Goal: Communication & Community: Answer question/provide support

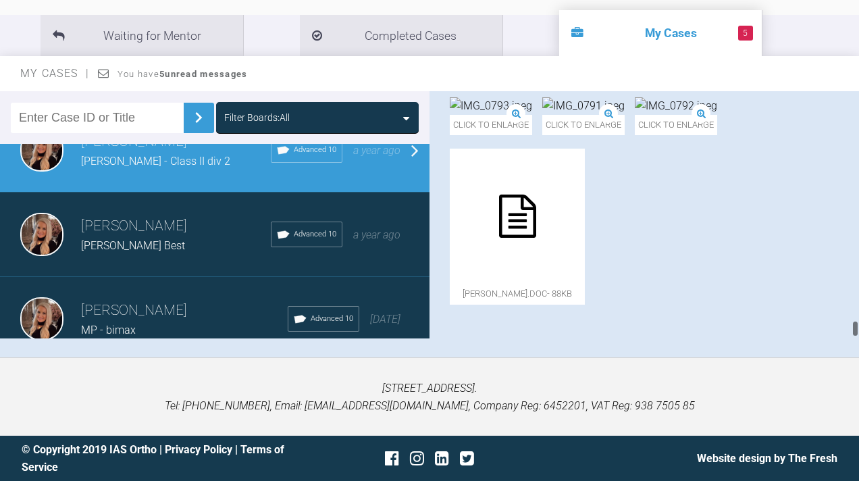
scroll to position [13644, 0]
click at [585, 268] on div at bounding box center [517, 216] width 135 height 135
click at [635, 115] on img at bounding box center [676, 106] width 82 height 18
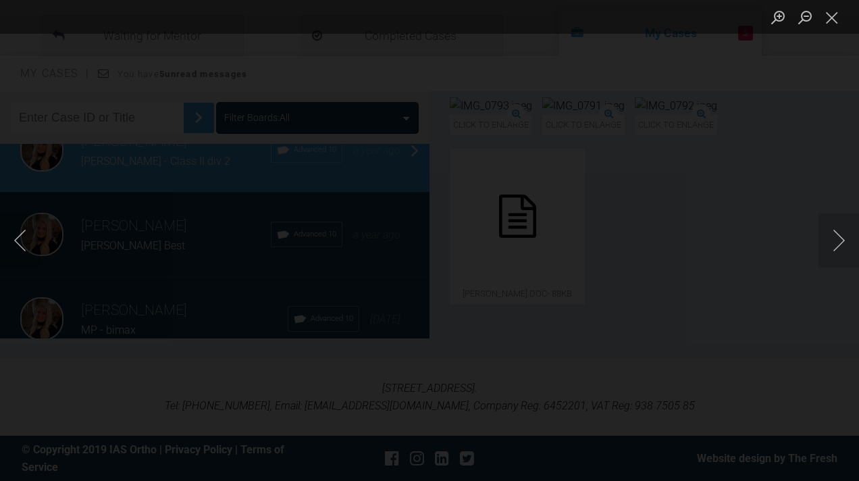
scroll to position [190, 0]
click at [838, 17] on button "Close lightbox" at bounding box center [832, 17] width 27 height 24
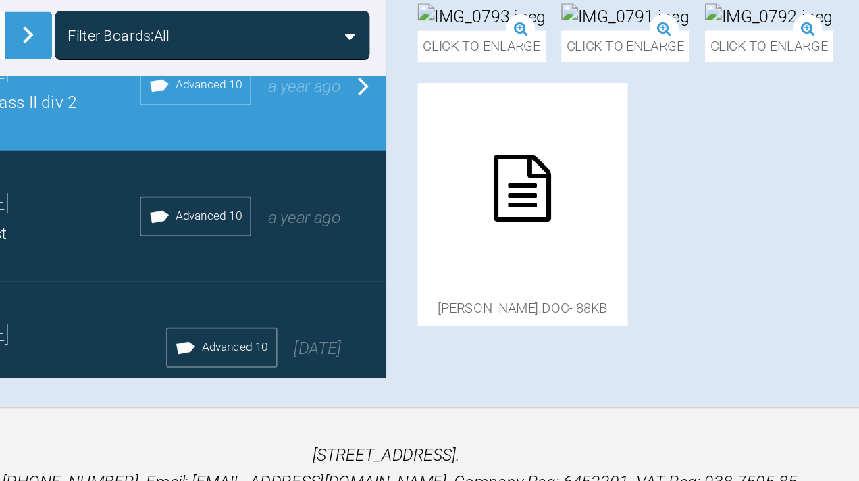
scroll to position [12109, 0]
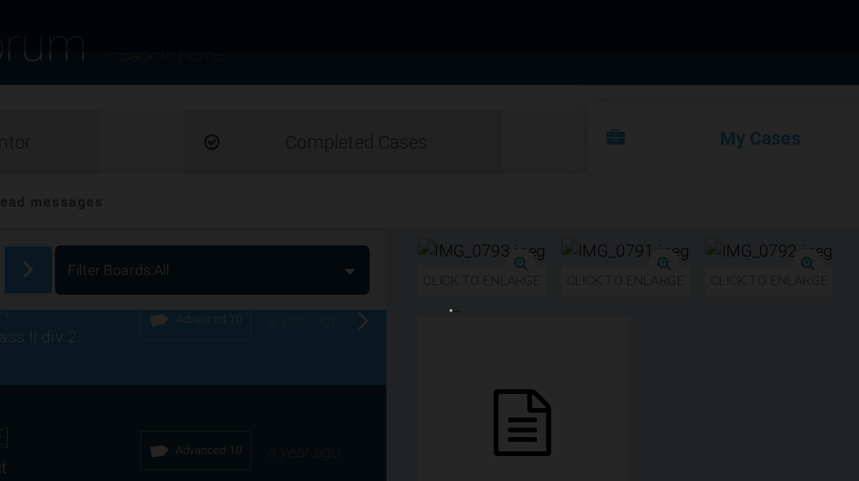
scroll to position [21, 0]
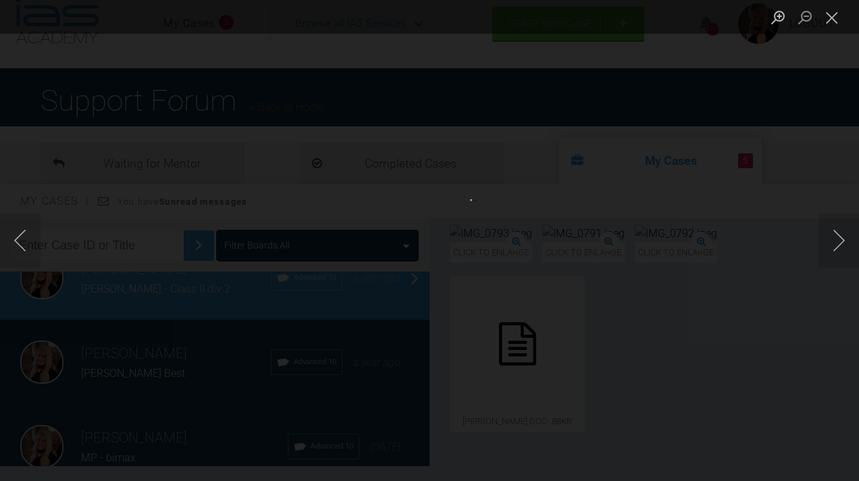
click at [838, 15] on button "Close lightbox" at bounding box center [832, 17] width 27 height 24
click at [833, 16] on button "Close lightbox" at bounding box center [832, 17] width 27 height 24
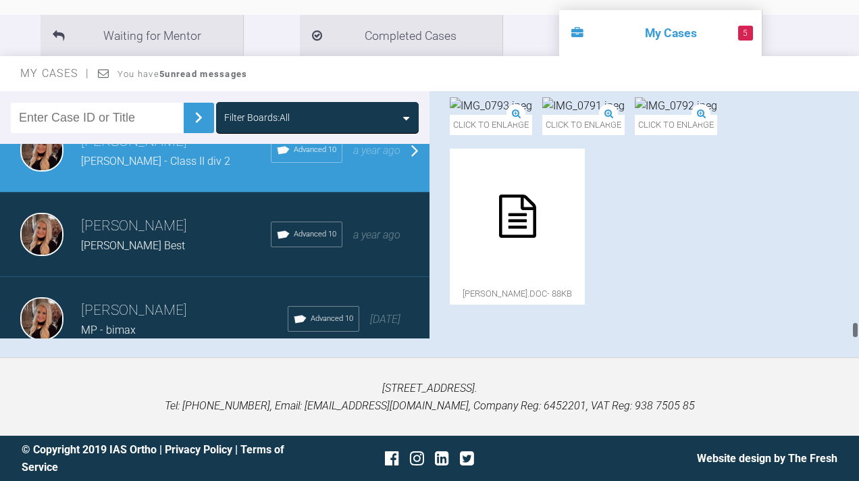
scroll to position [13653, 0]
click at [585, 235] on div at bounding box center [517, 216] width 135 height 135
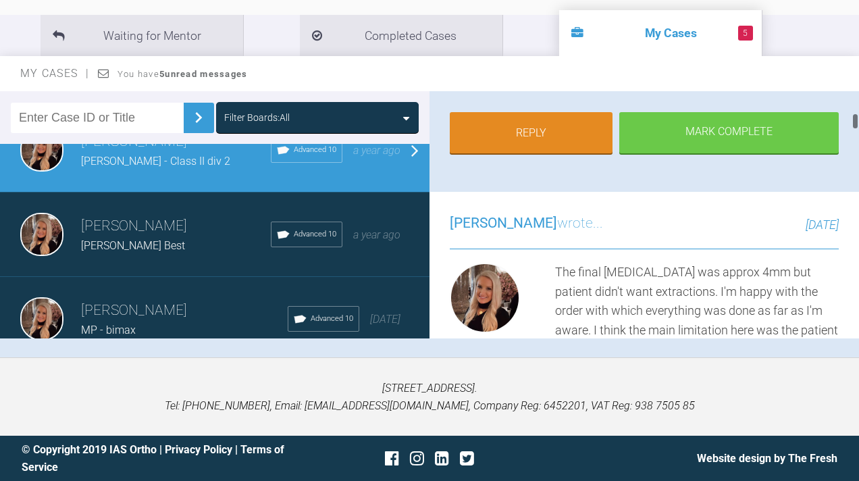
scroll to position [1482, 0]
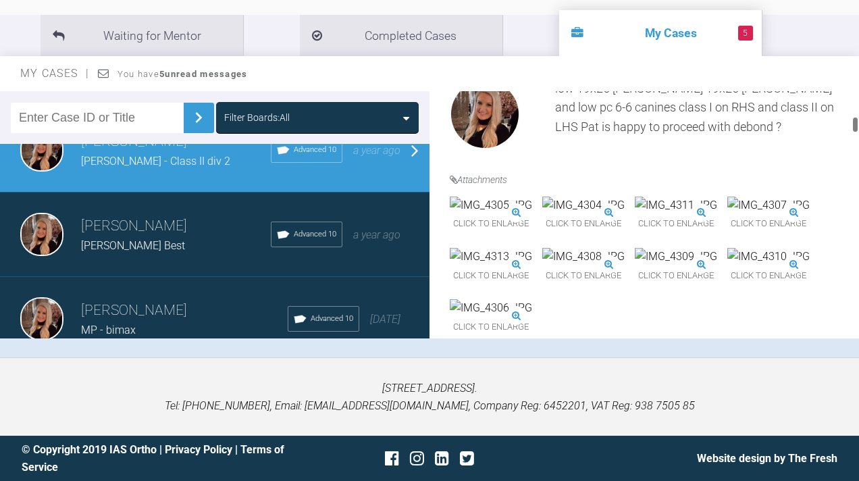
drag, startPoint x: 855, startPoint y: 268, endPoint x: 875, endPoint y: 126, distance: 143.3
click at [859, 126] on html "My Cases 5 Logout Browse all IAS Services Start New Case 1179 Logout Support Fo…" at bounding box center [429, 166] width 859 height 630
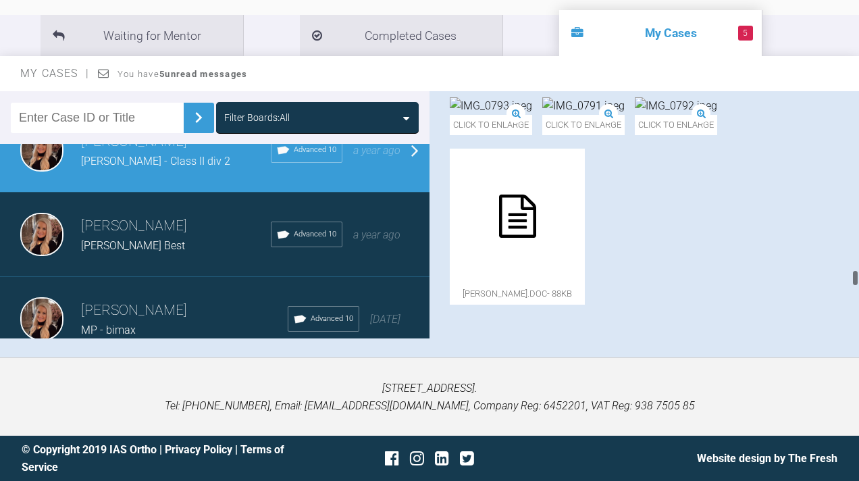
scroll to position [10489, 0]
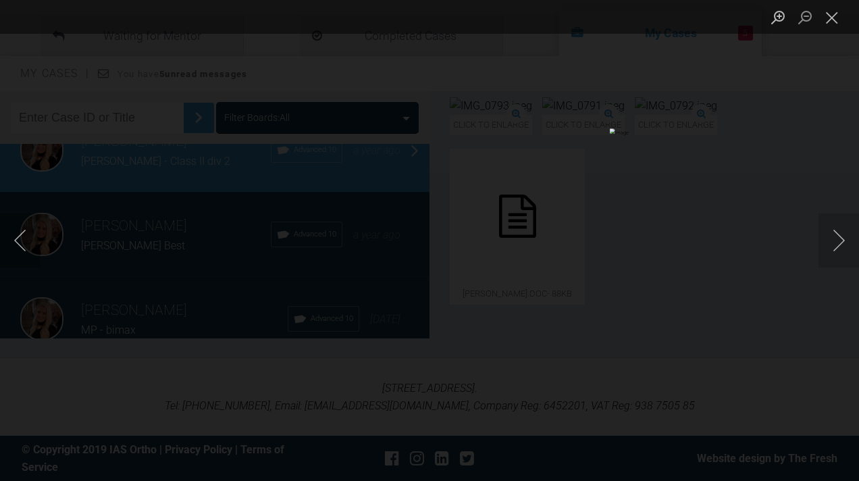
click at [832, 241] on button "Next image" at bounding box center [839, 240] width 41 height 54
click at [839, 250] on button "Next image" at bounding box center [839, 240] width 41 height 54
click at [833, 243] on button "Next image" at bounding box center [839, 240] width 41 height 54
click at [834, 243] on button "Next image" at bounding box center [839, 240] width 41 height 54
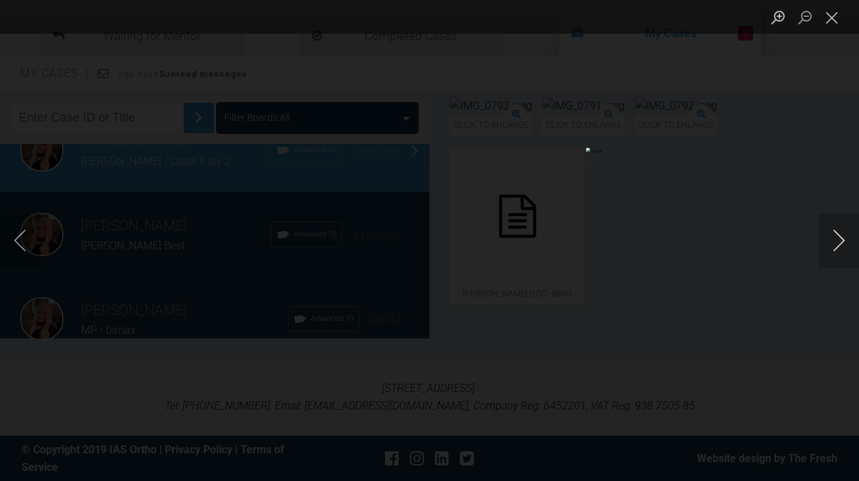
click at [834, 243] on button "Next image" at bounding box center [839, 240] width 41 height 54
click at [826, 26] on button "Close lightbox" at bounding box center [832, 17] width 27 height 24
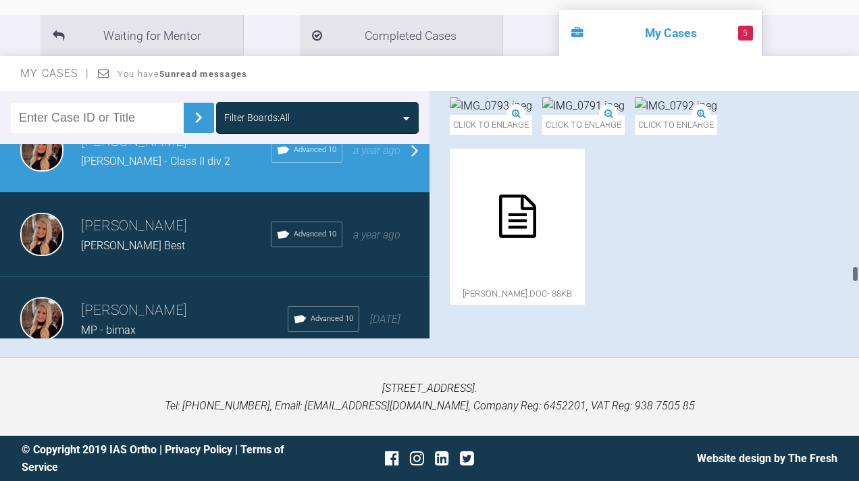
scroll to position [10339, 0]
drag, startPoint x: 559, startPoint y: 120, endPoint x: 601, endPoint y: 148, distance: 50.0
drag, startPoint x: 557, startPoint y: 118, endPoint x: 590, endPoint y: 215, distance: 101.9
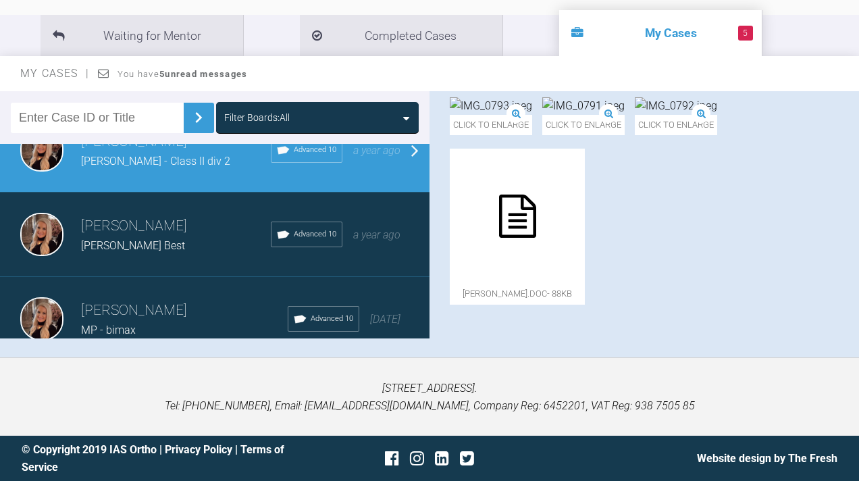
copy div "Upp 7-7 (due to posterior cross bites in buccal segments) 0.012 laceback upper …"
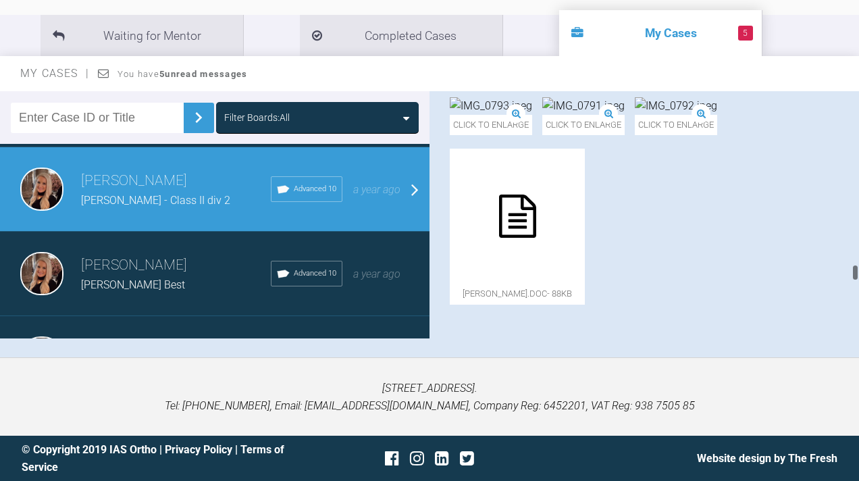
scroll to position [10251, 0]
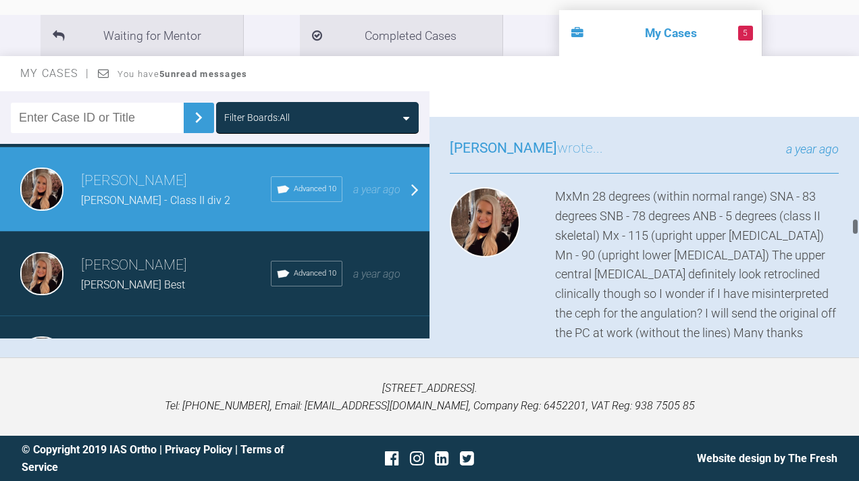
scroll to position [7560, 0]
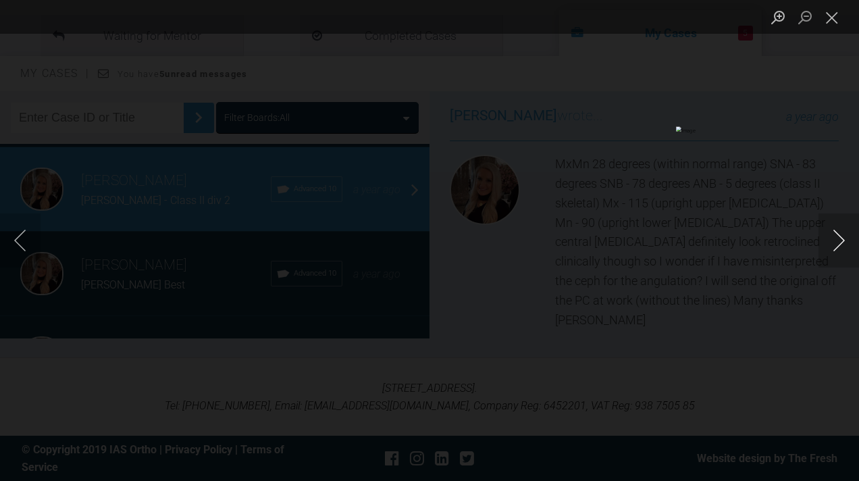
click at [839, 237] on button "Next image" at bounding box center [839, 240] width 41 height 54
click at [840, 236] on button "Next image" at bounding box center [839, 240] width 41 height 54
click at [832, 16] on button "Close lightbox" at bounding box center [832, 17] width 27 height 24
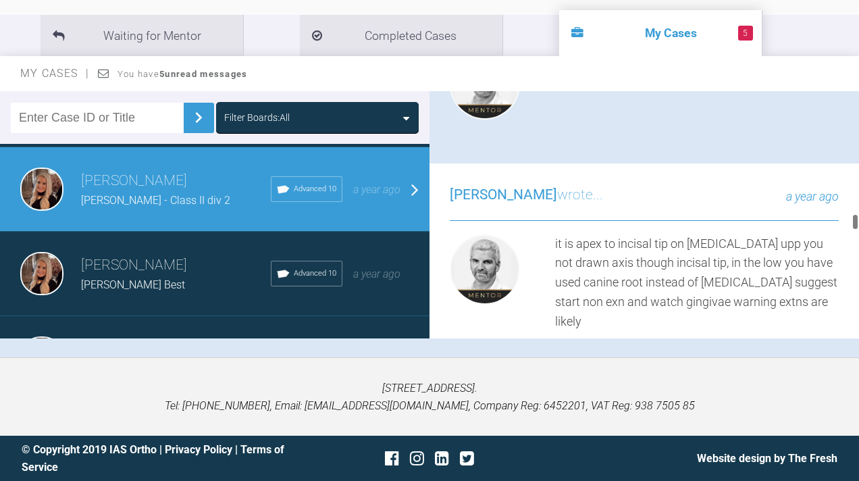
scroll to position [7248, 0]
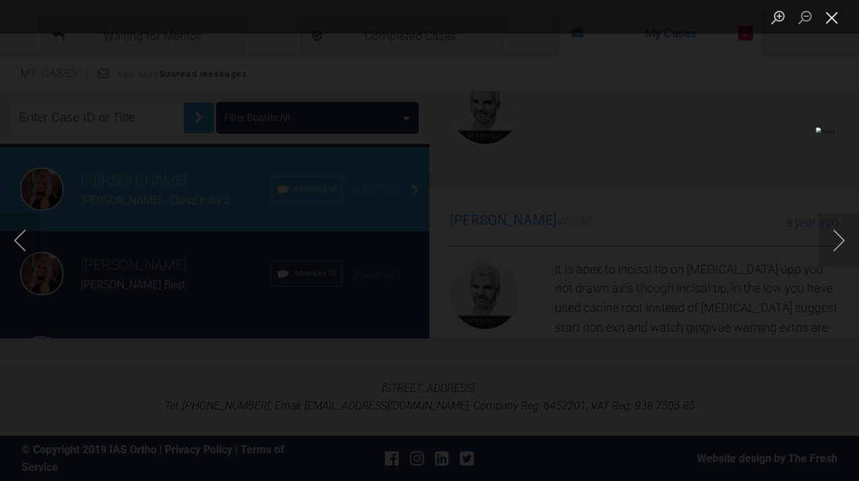
click at [828, 22] on button "Close lightbox" at bounding box center [832, 17] width 27 height 24
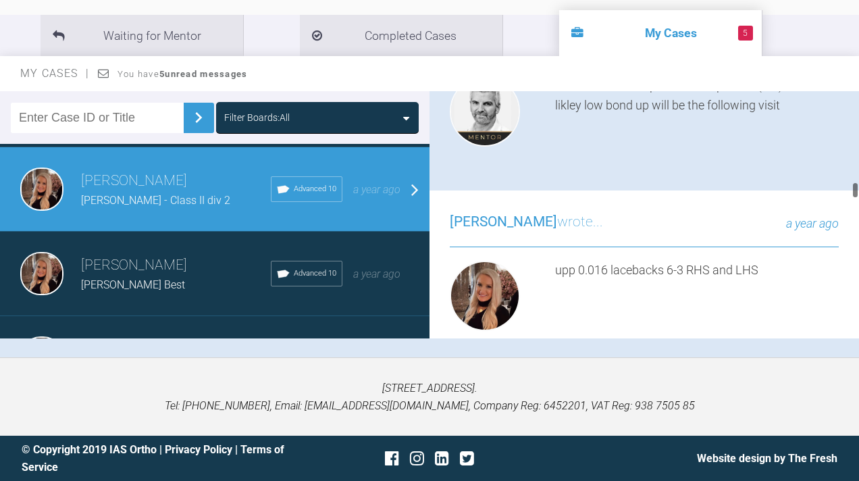
scroll to position [5385, 0]
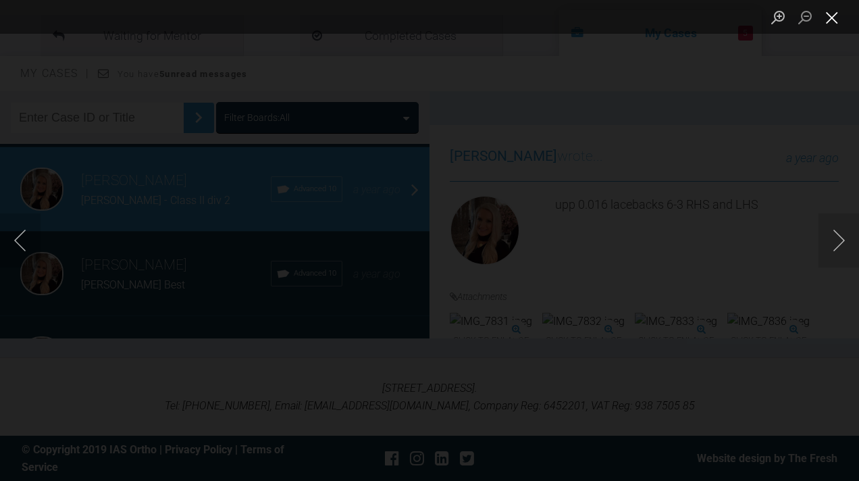
click at [836, 20] on button "Close lightbox" at bounding box center [832, 17] width 27 height 24
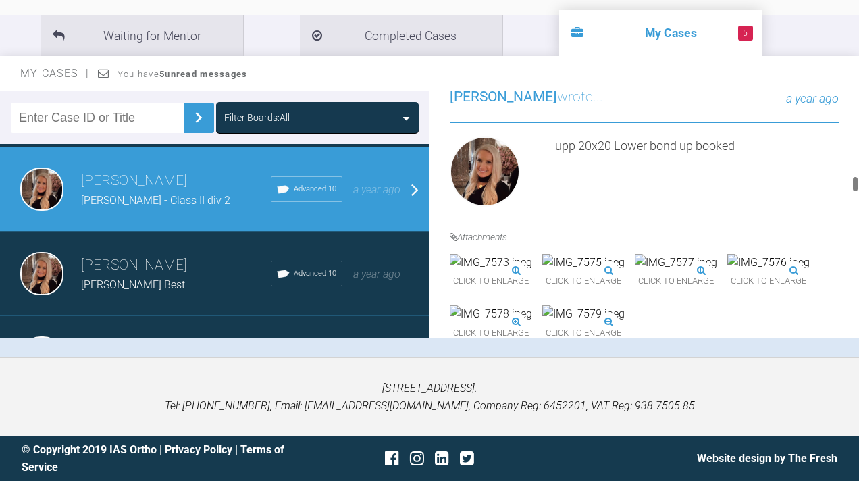
scroll to position [4945, 0]
drag, startPoint x: 601, startPoint y: 250, endPoint x: 672, endPoint y: 251, distance: 70.9
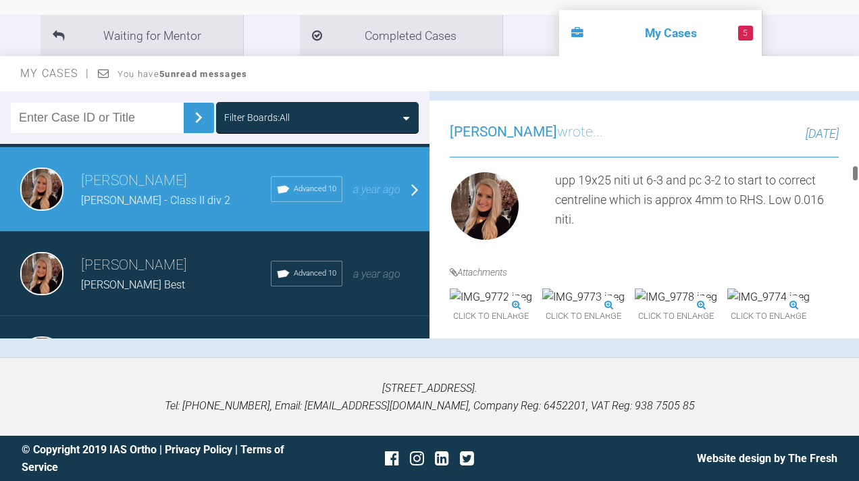
scroll to position [4391, 0]
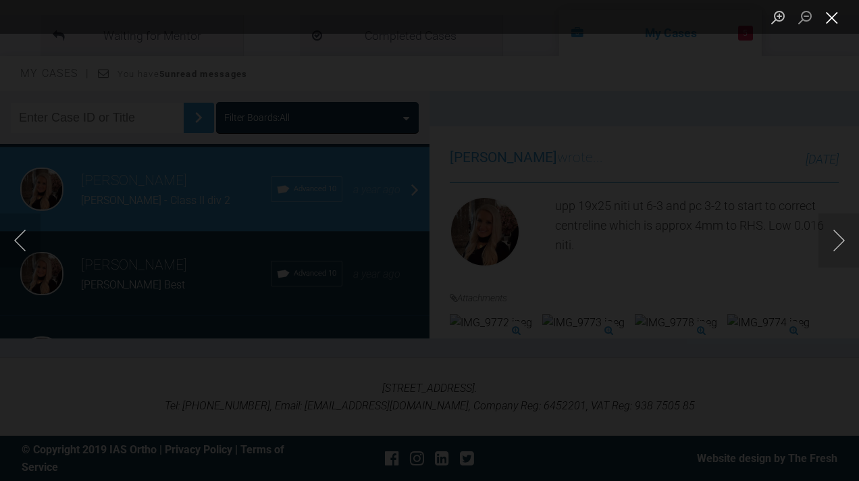
click at [831, 21] on button "Close lightbox" at bounding box center [832, 17] width 27 height 24
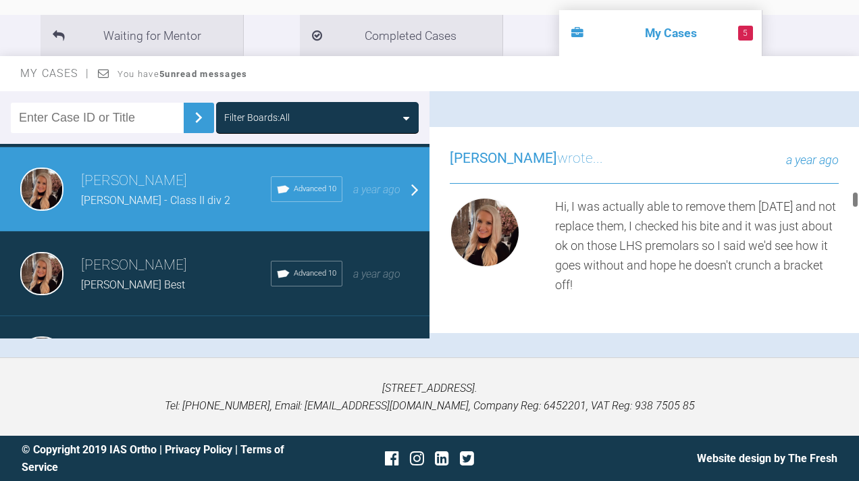
scroll to position [5926, 0]
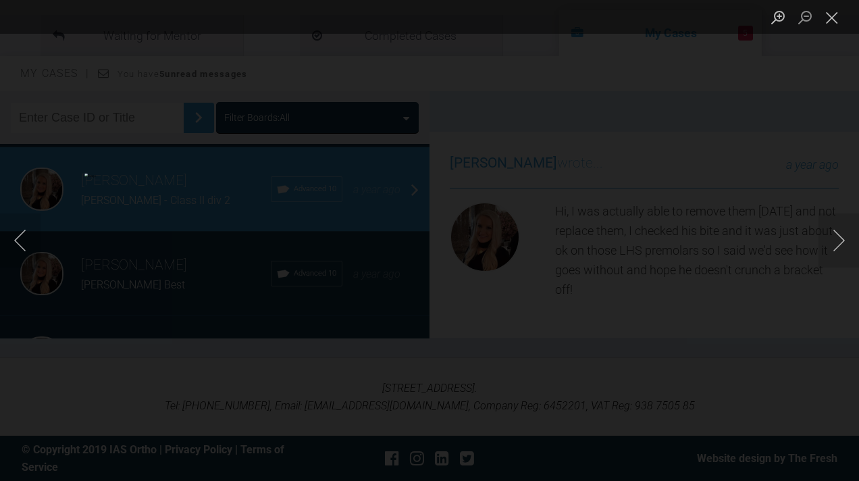
click at [842, 247] on button "Next image" at bounding box center [839, 240] width 41 height 54
click at [832, 16] on button "Close lightbox" at bounding box center [832, 17] width 27 height 24
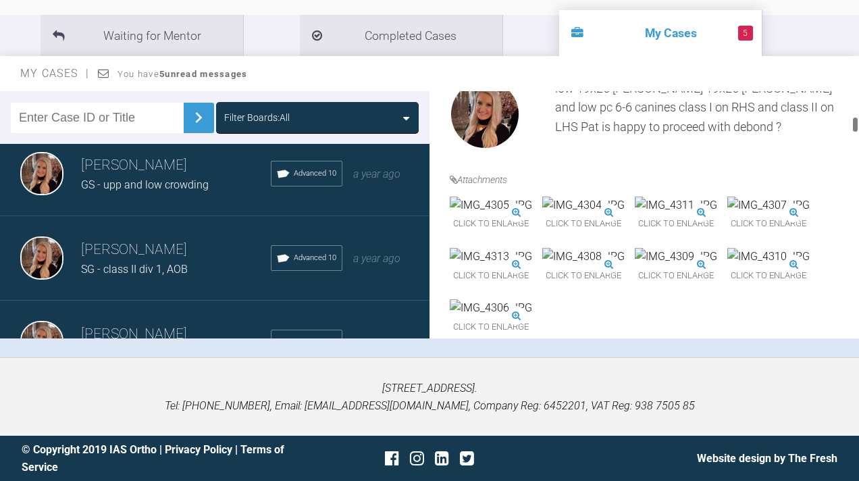
scroll to position [1479, 0]
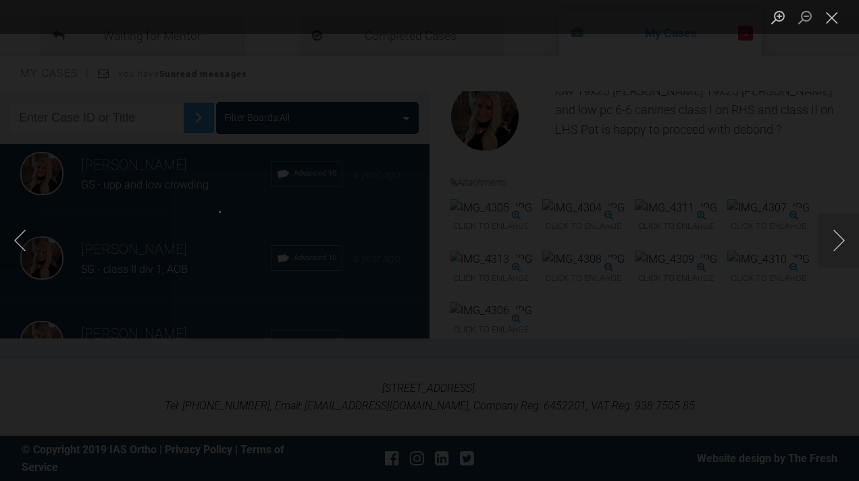
click at [746, 0] on html "My Cases 5 Logout Browse all IAS Services Start New Case 1179 Logout Support Fo…" at bounding box center [429, 166] width 859 height 630
click at [24, 239] on button "Previous image" at bounding box center [20, 240] width 41 height 54
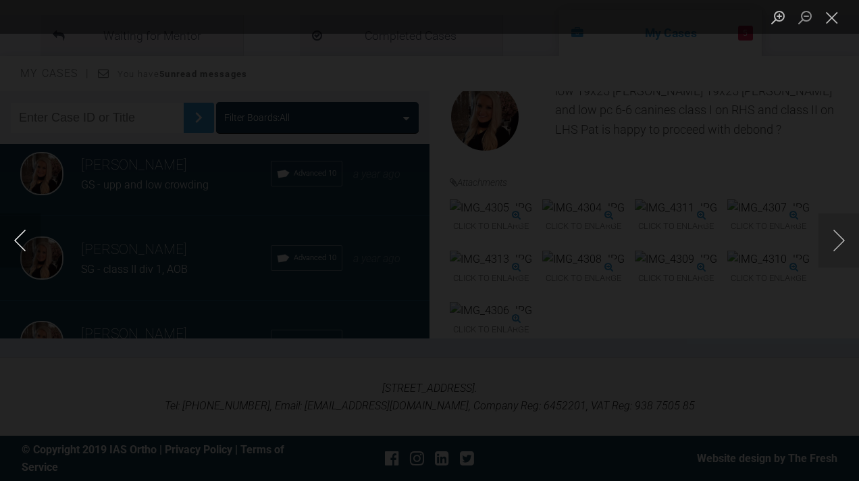
click at [24, 239] on button "Previous image" at bounding box center [20, 240] width 41 height 54
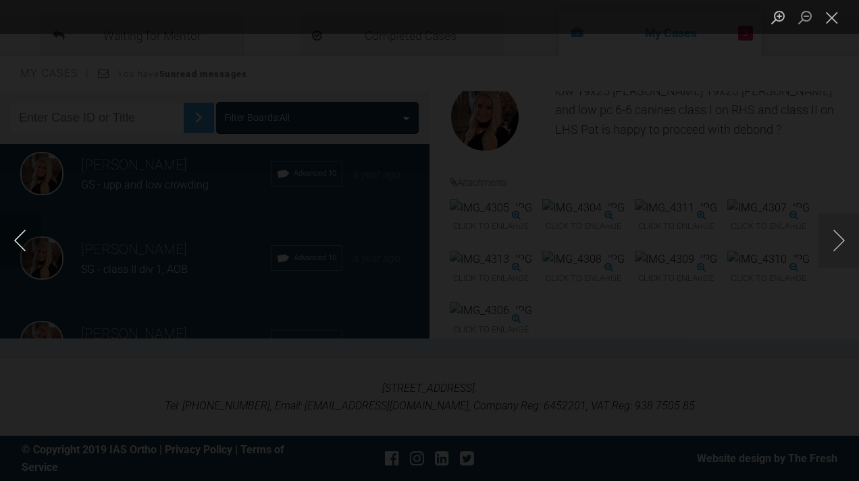
click at [24, 239] on button "Previous image" at bounding box center [20, 240] width 41 height 54
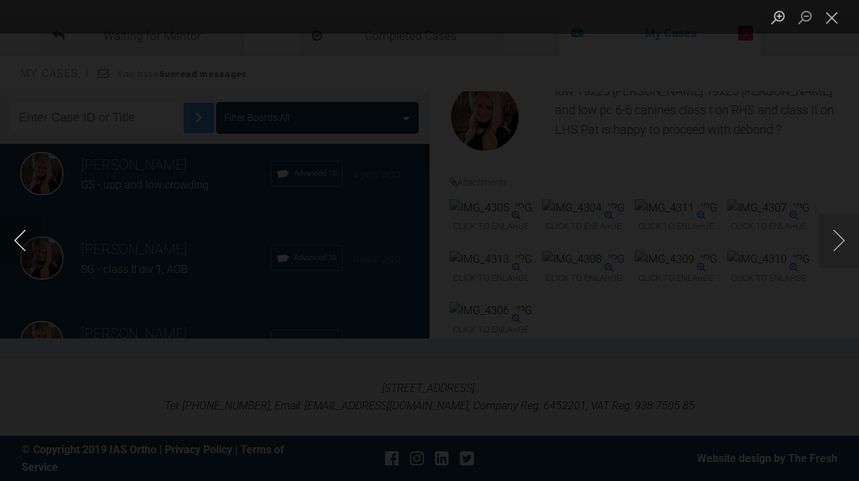
click at [24, 239] on button "Previous image" at bounding box center [20, 240] width 41 height 54
click at [840, 14] on button "Close lightbox" at bounding box center [832, 17] width 27 height 24
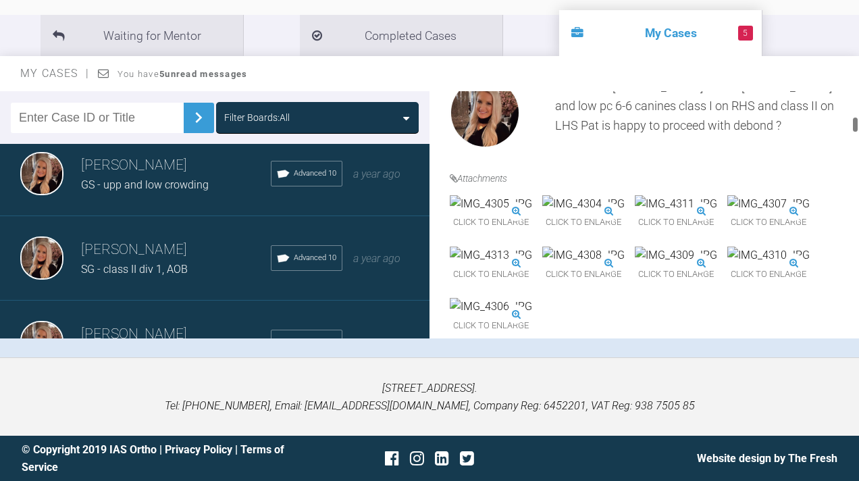
scroll to position [1433, 0]
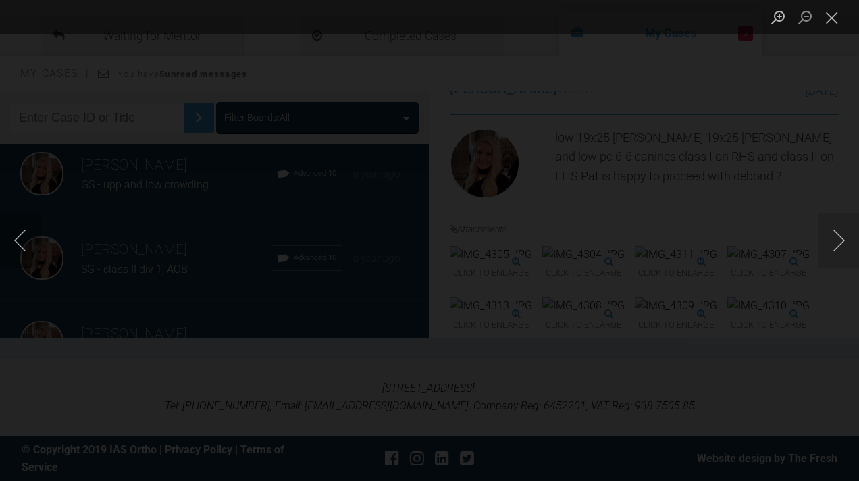
click at [843, 237] on button "Next image" at bounding box center [839, 240] width 41 height 54
click at [828, 14] on button "Close lightbox" at bounding box center [832, 17] width 27 height 24
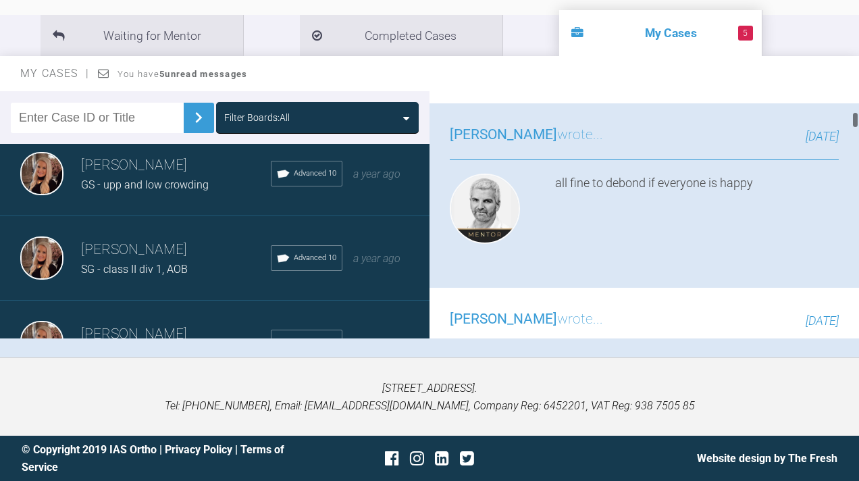
scroll to position [1204, 0]
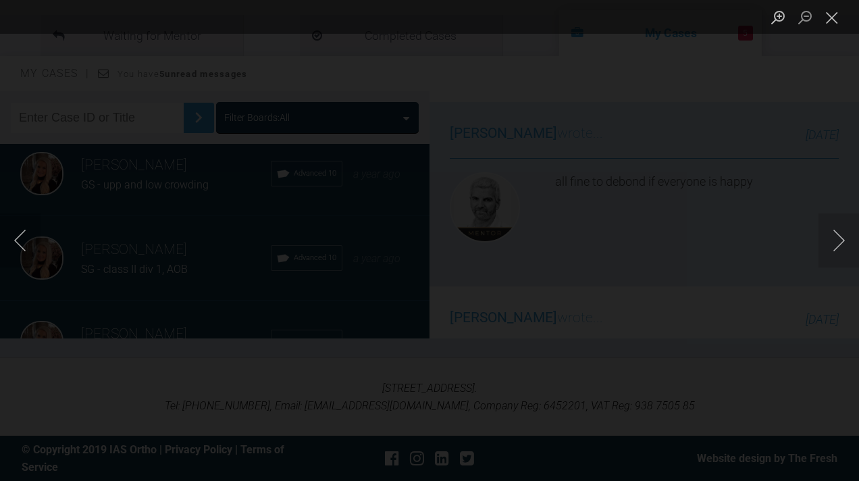
click at [830, 17] on button "Close lightbox" at bounding box center [832, 17] width 27 height 24
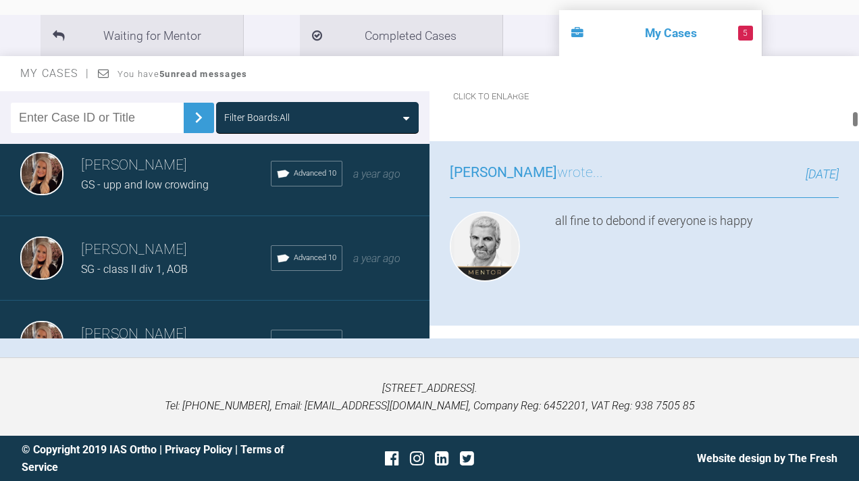
scroll to position [1217, 0]
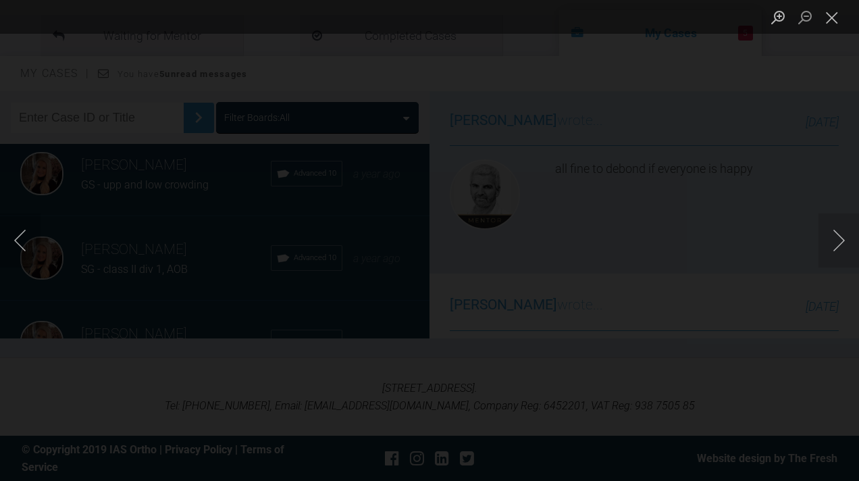
click at [829, 16] on button "Close lightbox" at bounding box center [832, 17] width 27 height 24
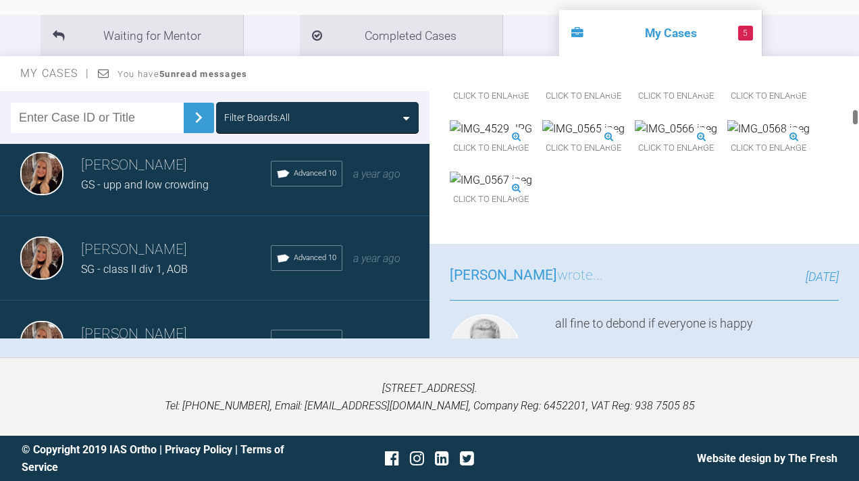
scroll to position [1076, 0]
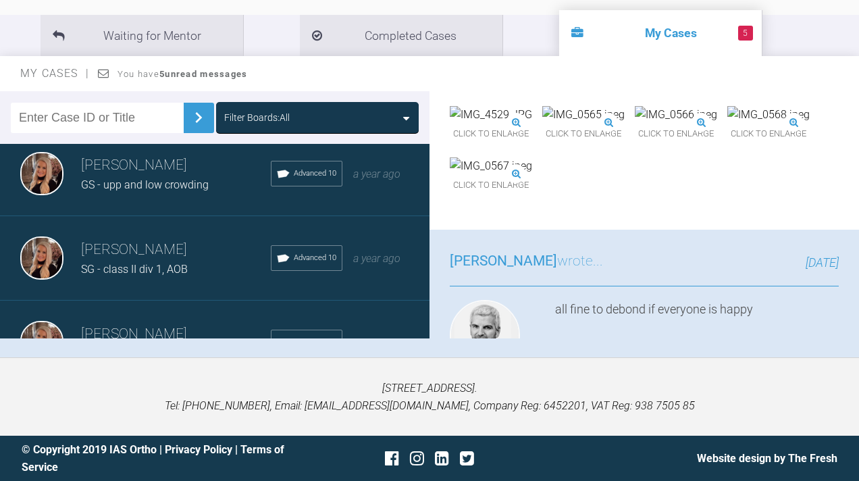
click at [635, 20] on img at bounding box center [676, 12] width 82 height 18
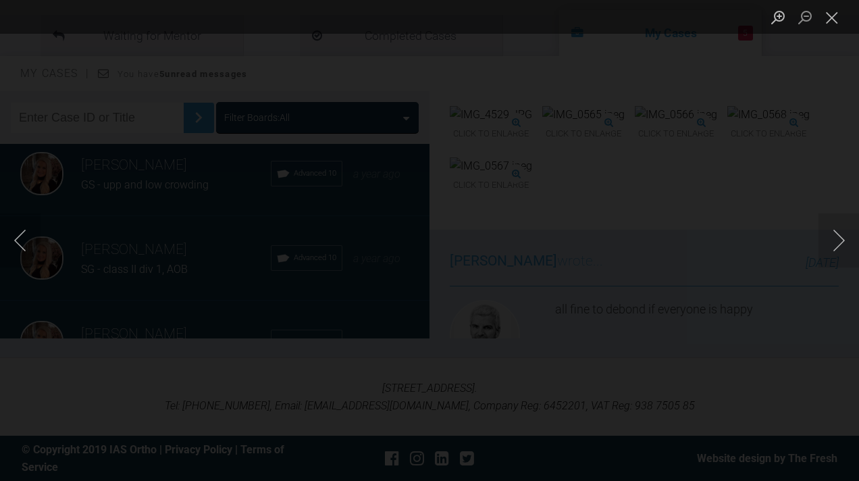
click at [829, 20] on button "Close lightbox" at bounding box center [832, 17] width 27 height 24
click at [835, 17] on button "Close lightbox" at bounding box center [832, 17] width 27 height 24
click at [836, 28] on button "Close lightbox" at bounding box center [832, 17] width 27 height 24
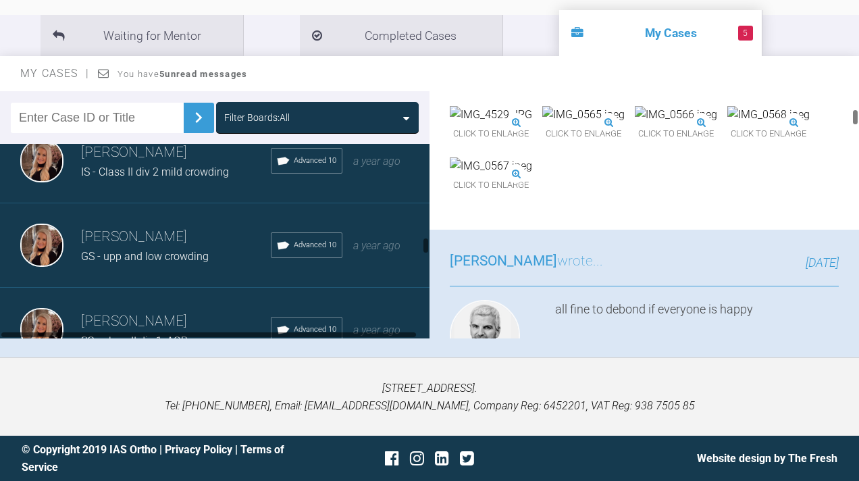
scroll to position [1719, 0]
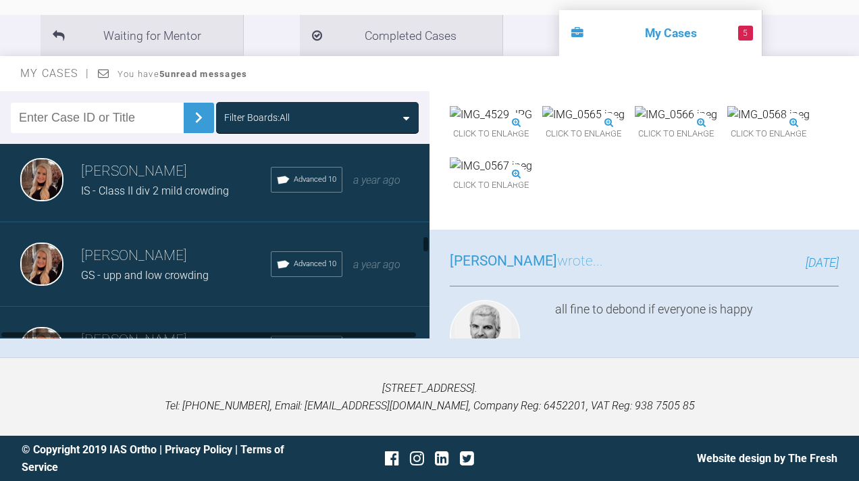
click at [90, 133] on input "text" at bounding box center [97, 118] width 173 height 30
type input "E"
click at [191, 113] on img at bounding box center [199, 118] width 22 height 22
click at [188, 112] on img at bounding box center [199, 118] width 22 height 22
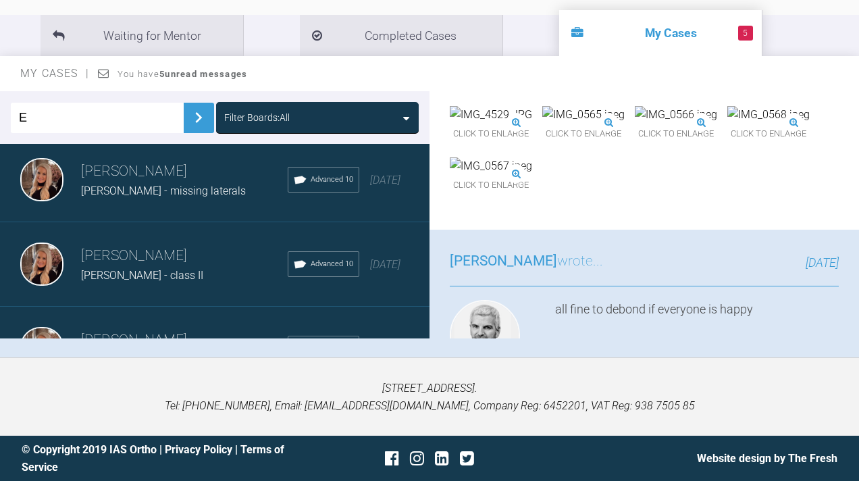
click at [105, 121] on input "E" at bounding box center [97, 118] width 173 height 30
type input "[PERSON_NAME]"
click at [193, 122] on img at bounding box center [199, 118] width 22 height 22
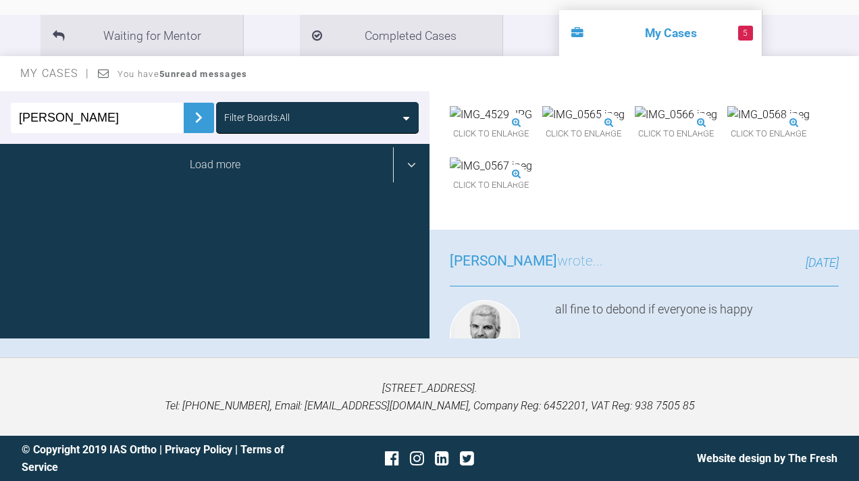
click at [254, 160] on div "Load more" at bounding box center [215, 165] width 430 height 42
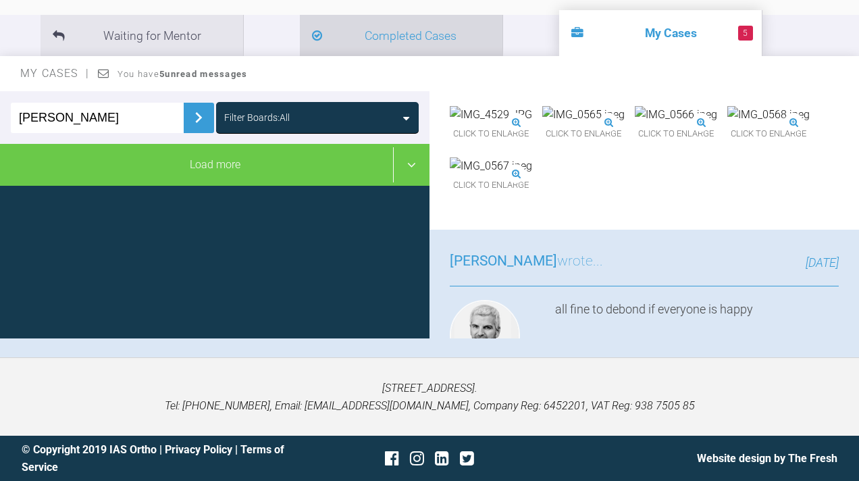
click at [333, 39] on li "Completed Cases" at bounding box center [401, 35] width 203 height 41
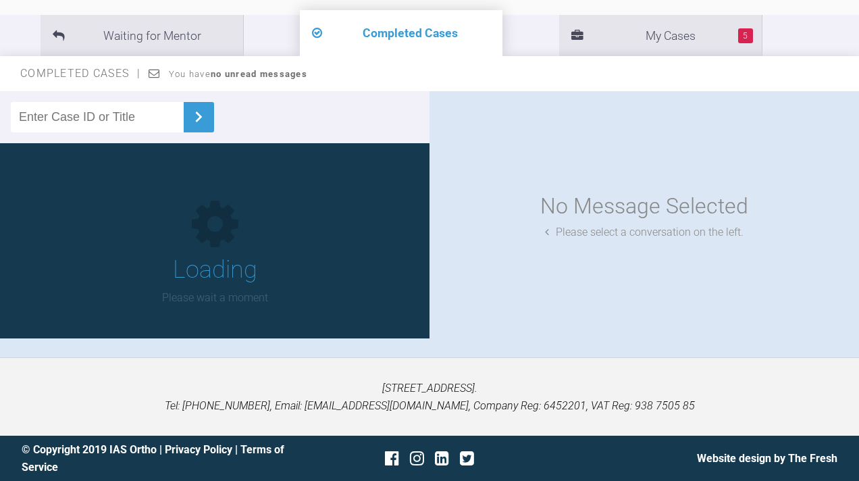
click at [98, 114] on input "text" at bounding box center [97, 117] width 173 height 30
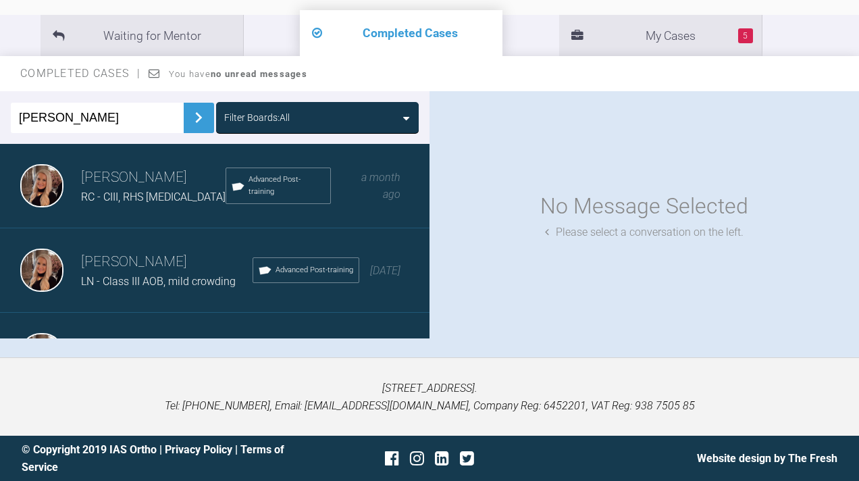
type input "[PERSON_NAME]"
click at [192, 119] on img at bounding box center [199, 118] width 22 height 22
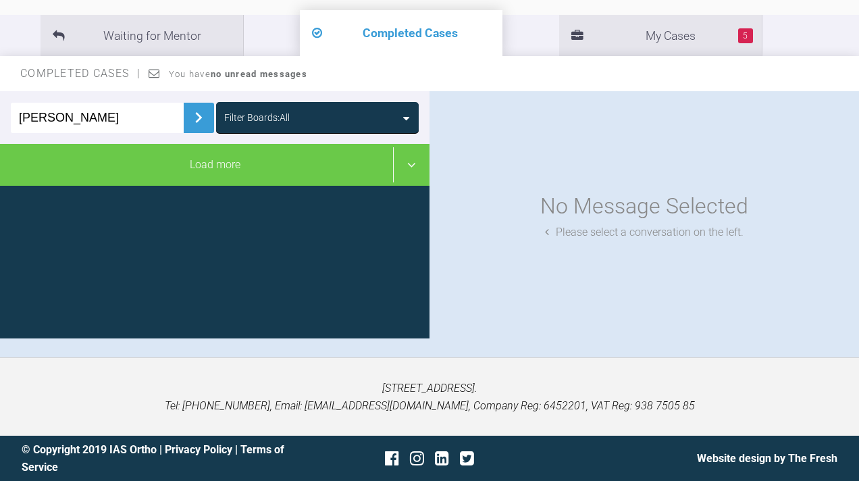
click at [234, 123] on div "Filter Boards: All" at bounding box center [257, 117] width 66 height 15
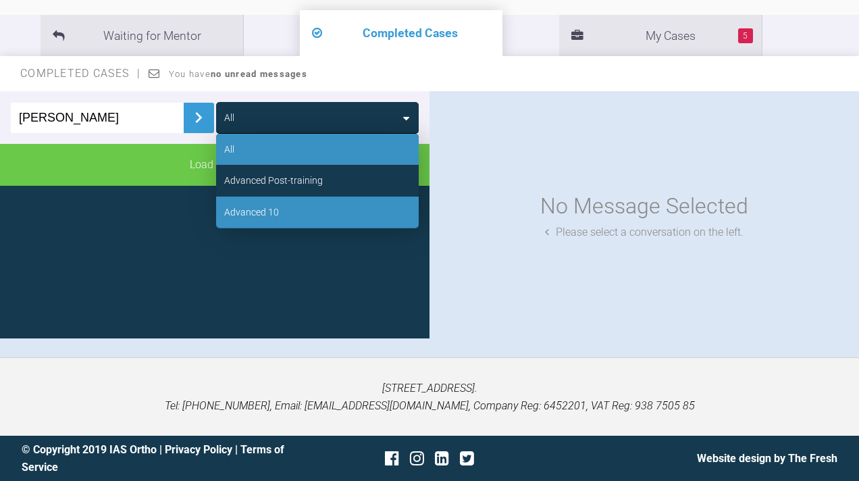
click at [245, 213] on div "Advanced 10" at bounding box center [251, 212] width 55 height 15
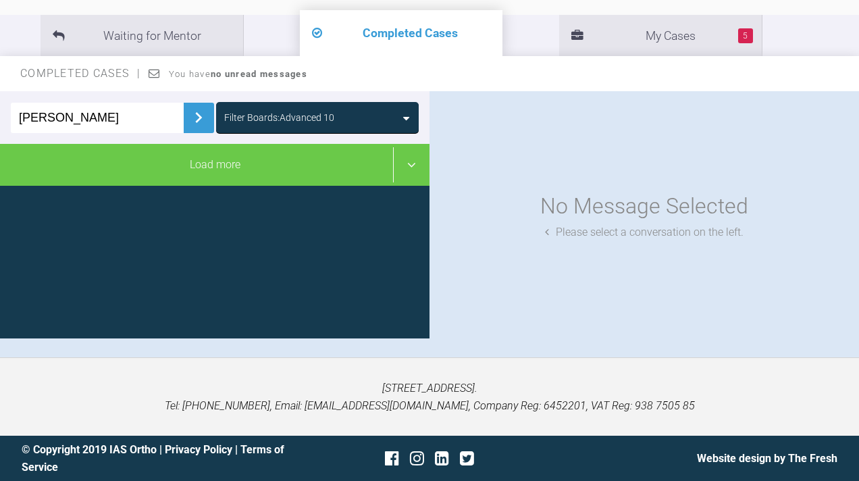
click at [192, 127] on img at bounding box center [199, 118] width 22 height 22
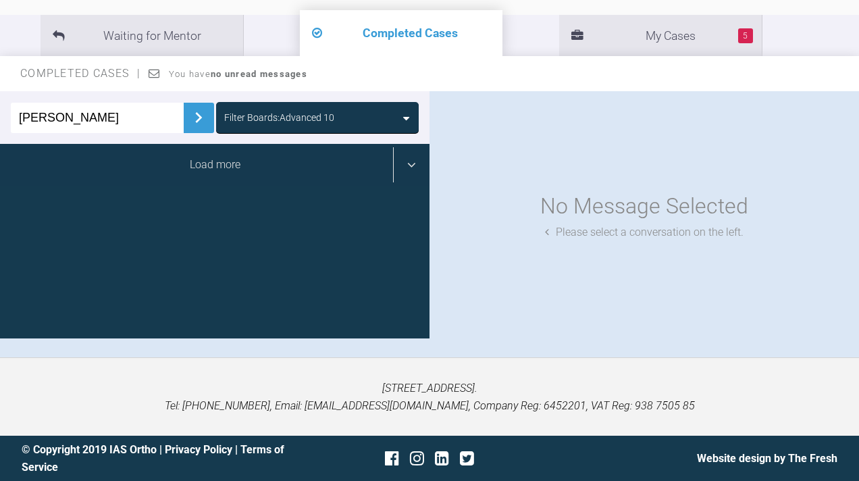
click at [272, 167] on div "Load more" at bounding box center [215, 165] width 430 height 42
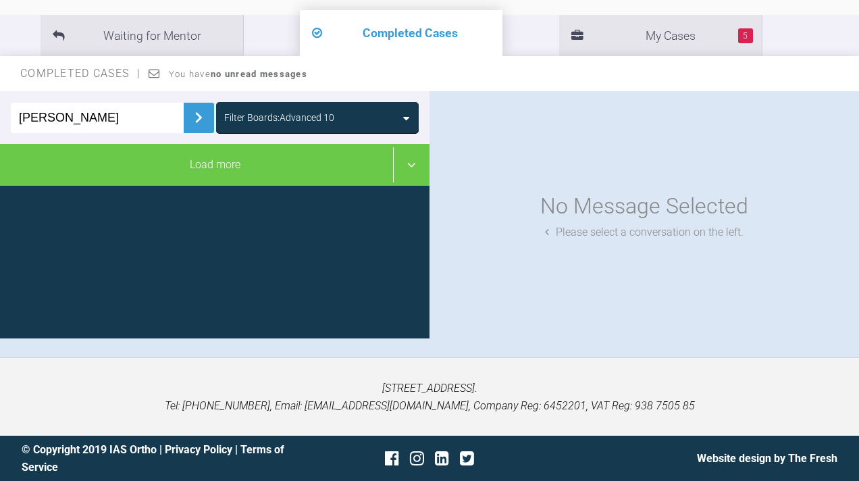
click at [351, 138] on div "[PERSON_NAME] Filter Boards: Advanced 10" at bounding box center [215, 117] width 430 height 53
click at [334, 117] on div "Filter Boards: Advanced 10" at bounding box center [279, 117] width 110 height 15
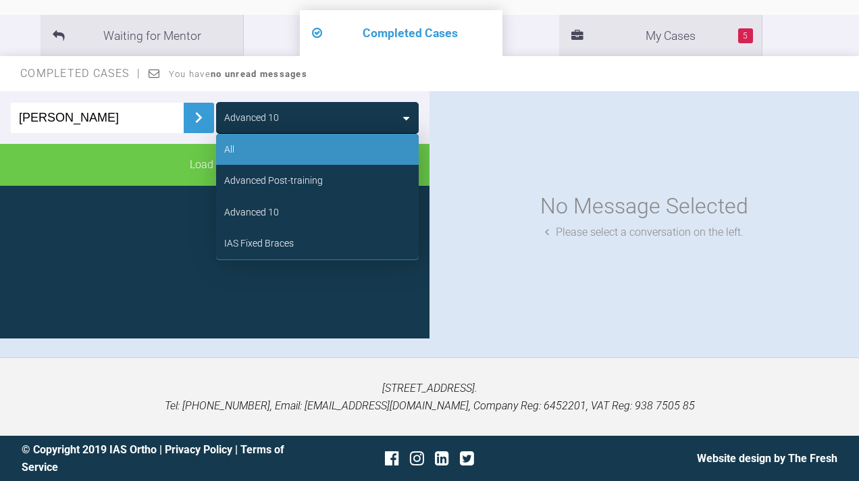
click at [249, 149] on div "All" at bounding box center [317, 149] width 203 height 31
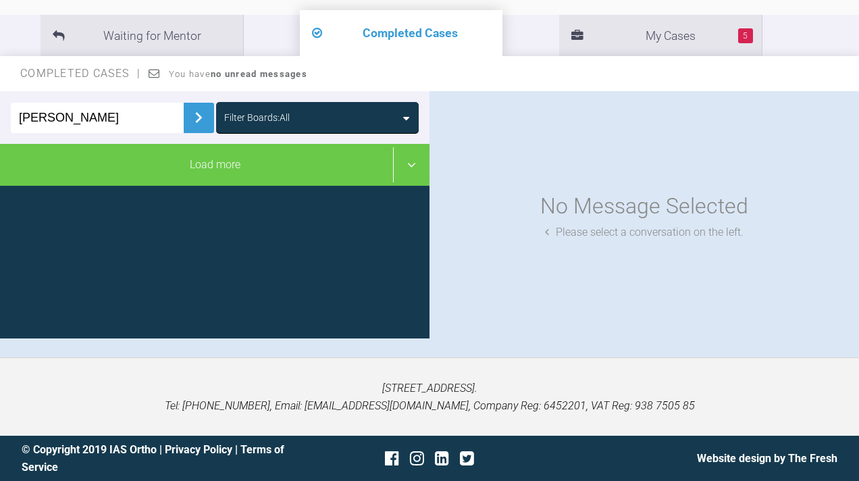
click at [193, 113] on img at bounding box center [199, 118] width 22 height 22
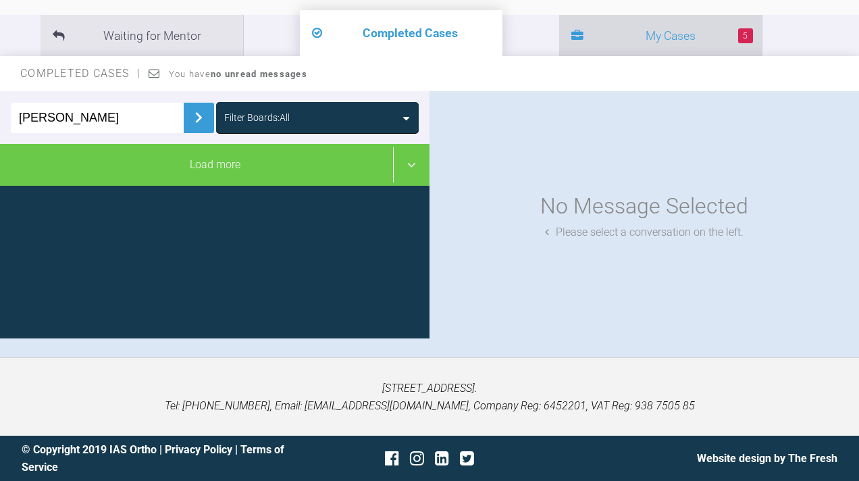
click at [559, 46] on li "5 My Cases" at bounding box center [660, 35] width 203 height 41
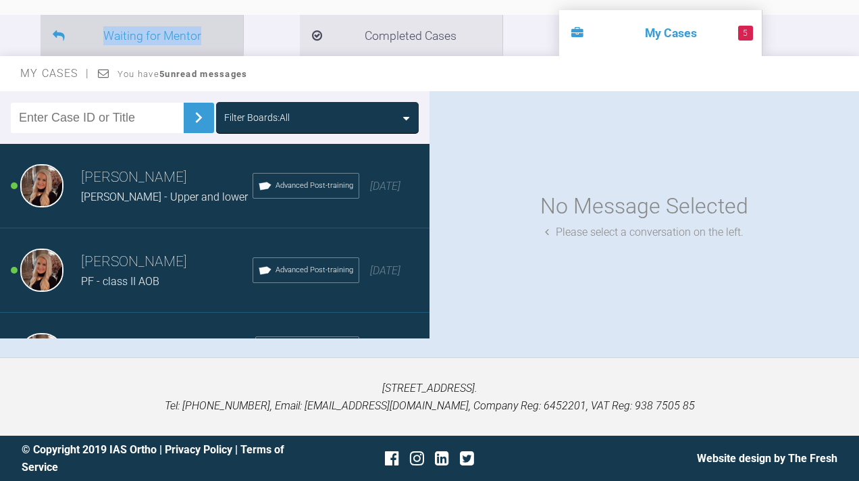
drag, startPoint x: 203, startPoint y: 25, endPoint x: 203, endPoint y: 40, distance: 14.9
click at [203, 40] on li "Waiting for Mentor" at bounding box center [142, 35] width 203 height 41
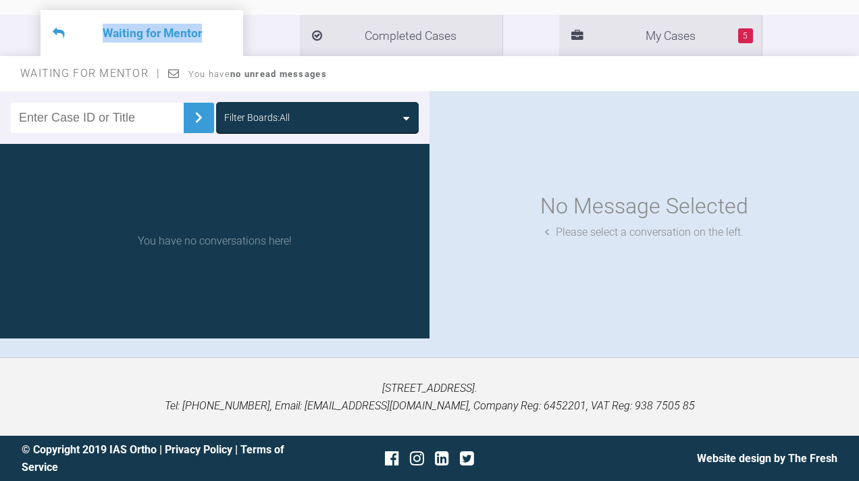
click at [194, 116] on img at bounding box center [199, 118] width 22 height 22
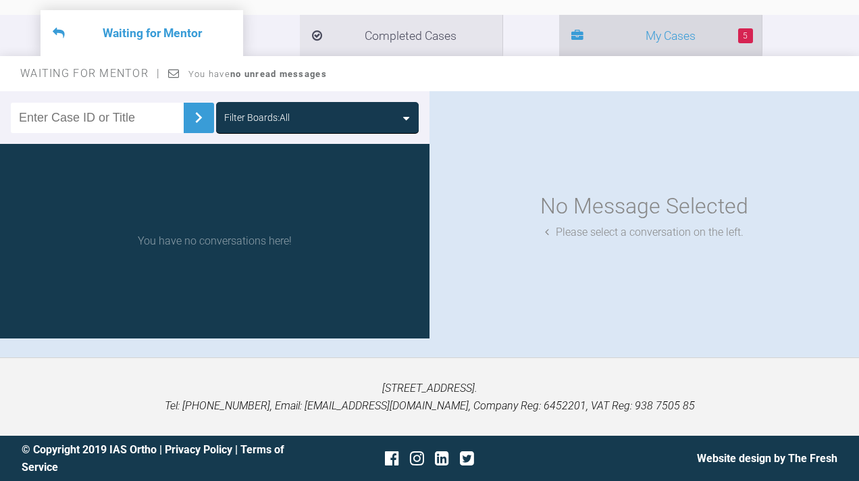
click at [559, 51] on li "5 My Cases" at bounding box center [660, 35] width 203 height 41
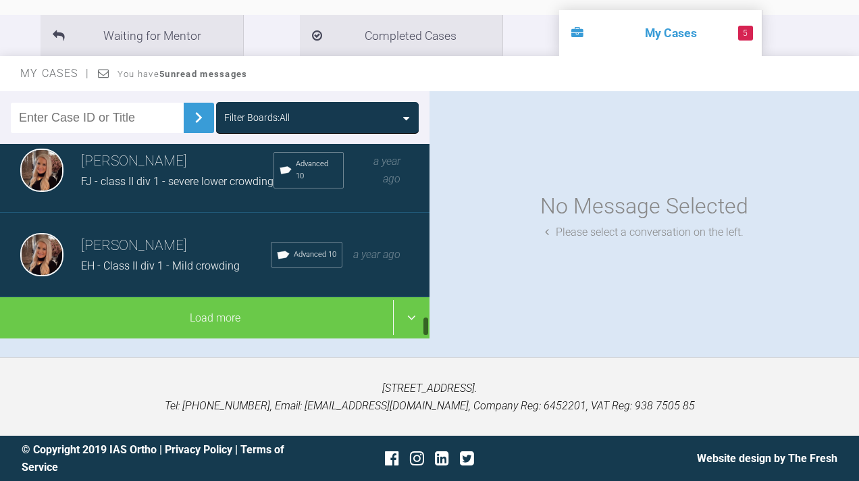
scroll to position [1582, 0]
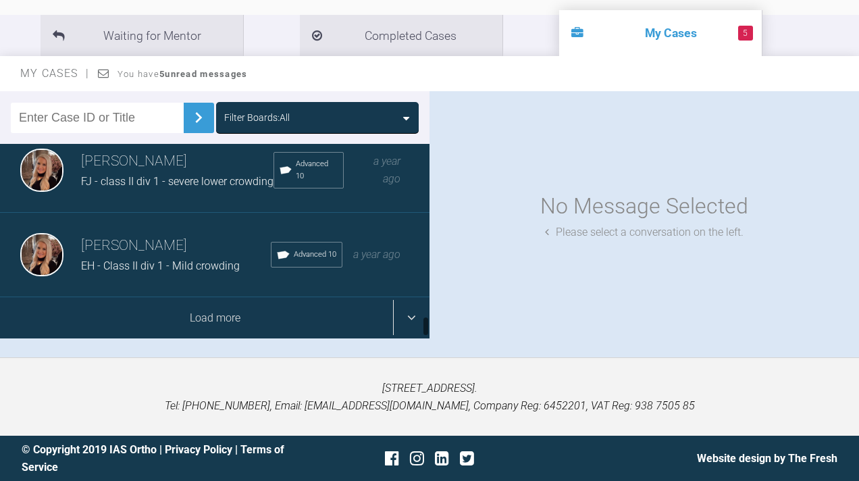
click at [166, 313] on div "Load more" at bounding box center [215, 318] width 430 height 42
click at [409, 317] on div "Load more" at bounding box center [215, 318] width 430 height 42
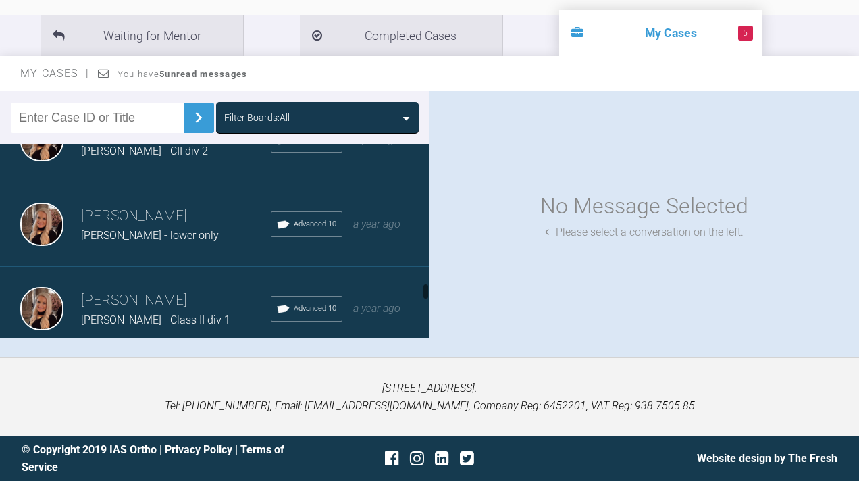
scroll to position [3963, 0]
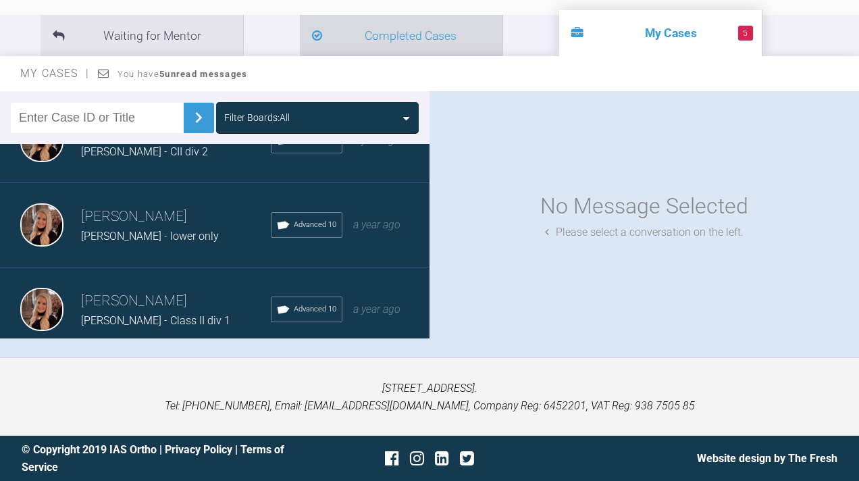
click at [360, 32] on li "Completed Cases" at bounding box center [401, 35] width 203 height 41
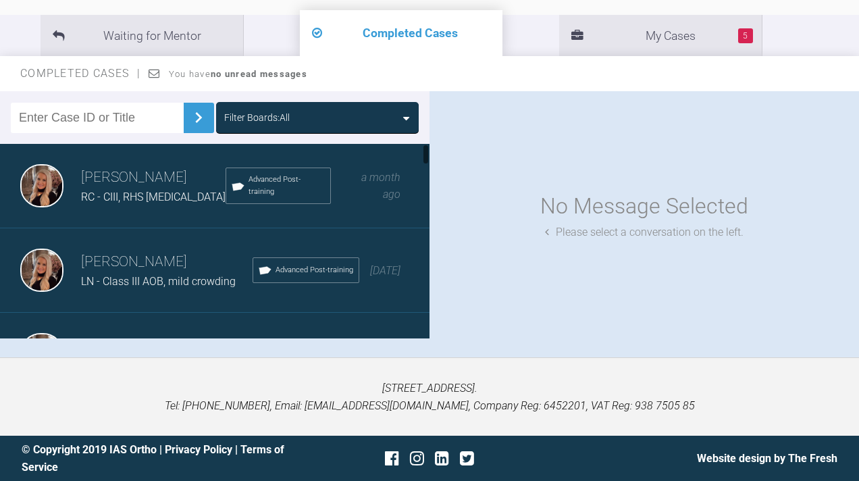
scroll to position [184, 0]
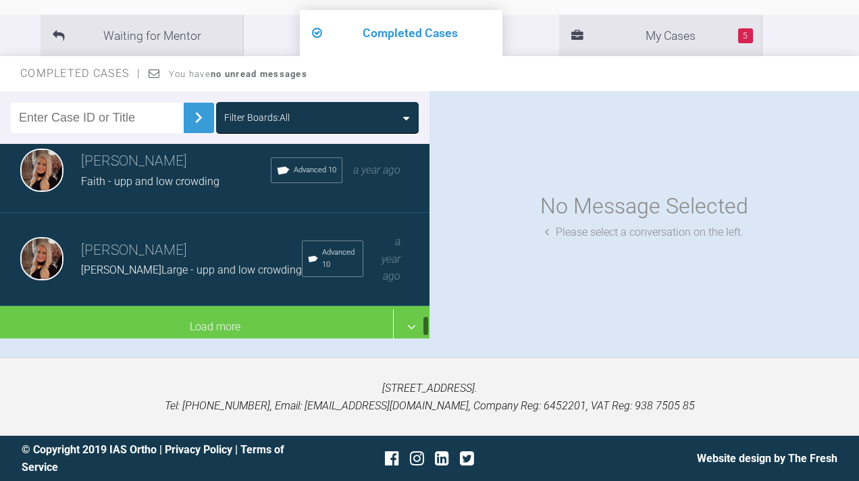
click at [122, 348] on div "Load more" at bounding box center [215, 327] width 430 height 42
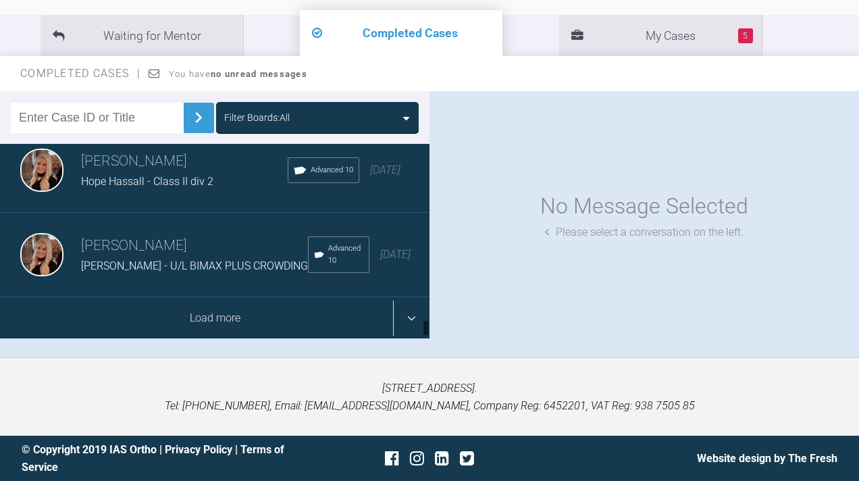
scroll to position [224, 0]
click at [196, 315] on div "Load more" at bounding box center [215, 318] width 430 height 42
click at [146, 320] on div "Load more" at bounding box center [215, 318] width 430 height 42
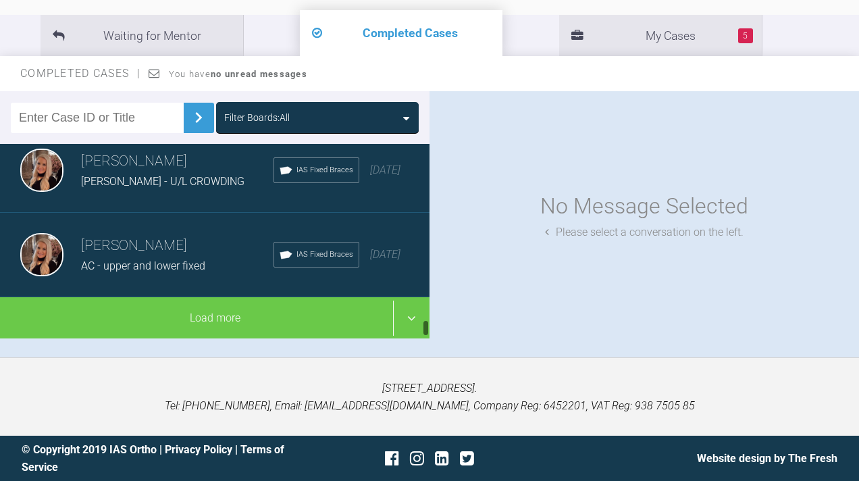
scroll to position [6648, 0]
click at [146, 320] on div "Load more" at bounding box center [215, 318] width 430 height 42
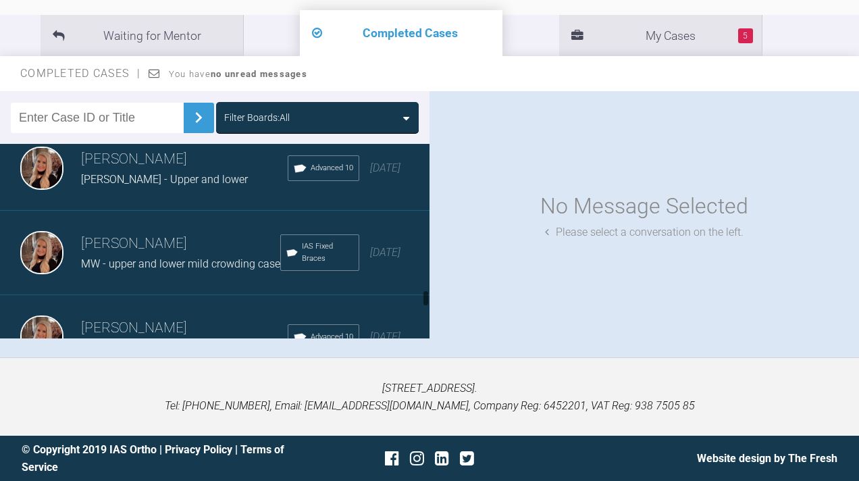
scroll to position [6969, 0]
click at [203, 170] on h3 "[PERSON_NAME]" at bounding box center [184, 158] width 207 height 23
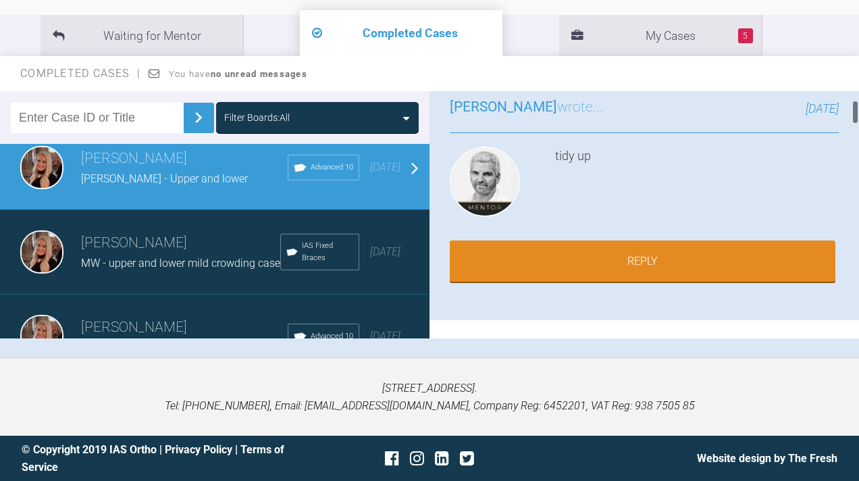
scroll to position [85, 0]
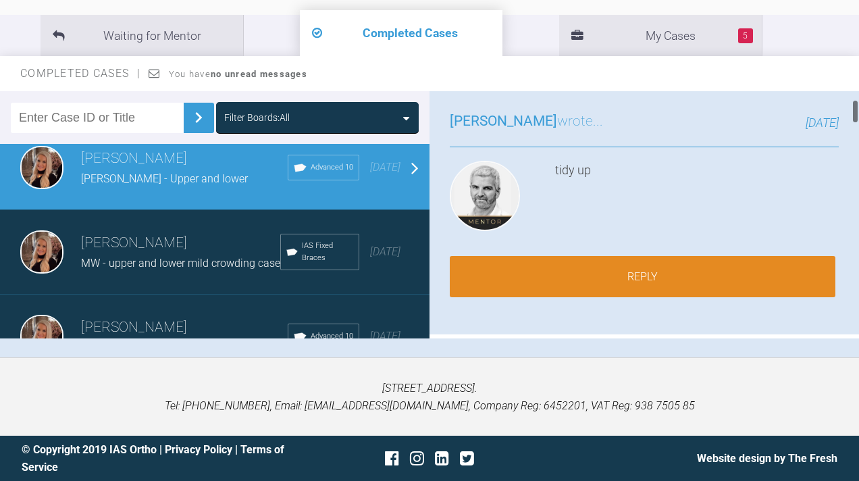
click at [635, 281] on link "Reply" at bounding box center [643, 277] width 386 height 42
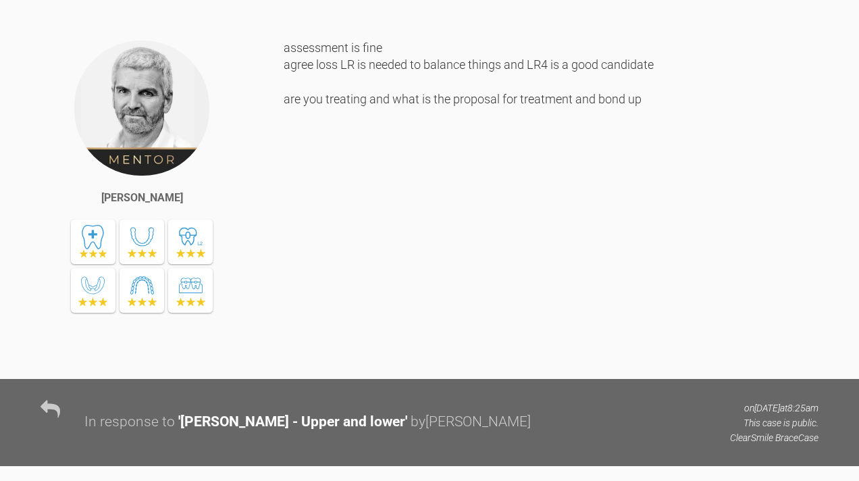
scroll to position [1894, 0]
